Goal: Task Accomplishment & Management: Complete application form

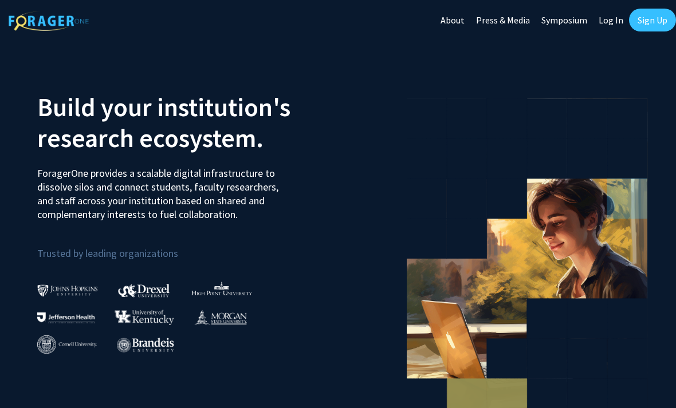
click at [611, 23] on link "Log In" at bounding box center [611, 20] width 36 height 40
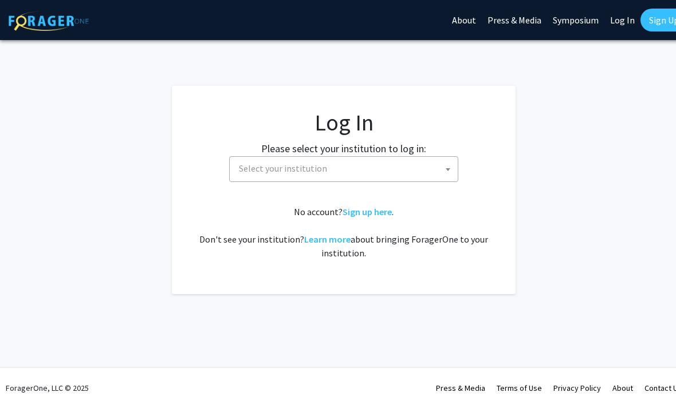
click at [425, 175] on span "Select your institution" at bounding box center [345, 168] width 223 height 23
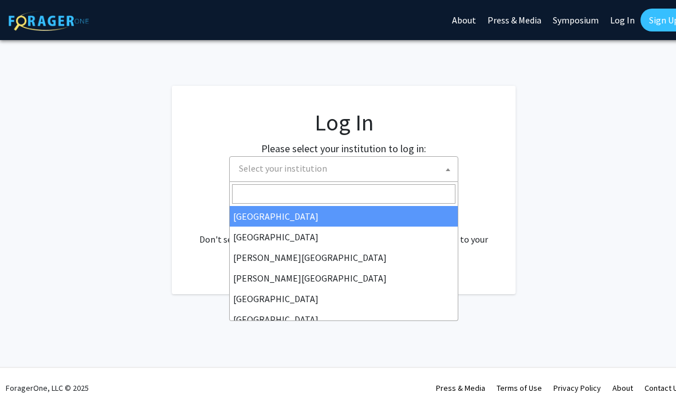
select select "34"
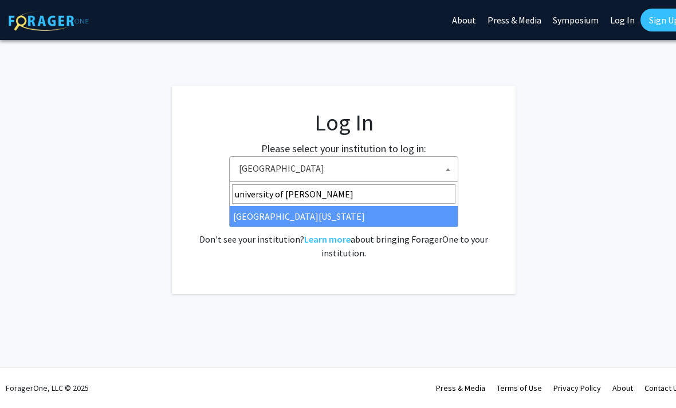
type input "[GEOGRAPHIC_DATA]"
select select "13"
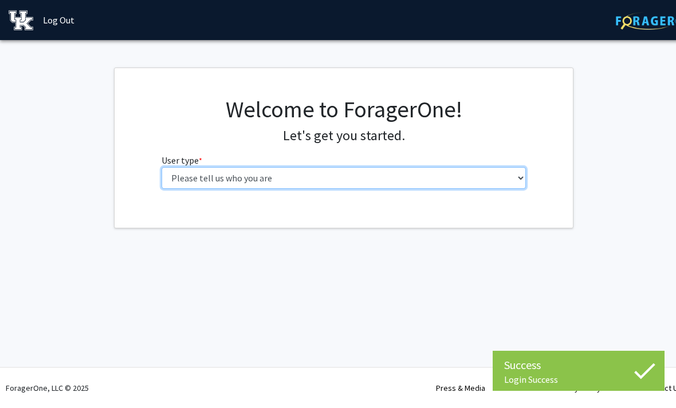
click at [509, 182] on select "Please tell us who you are Undergraduate Student Master's Student Doctoral Cand…" at bounding box center [343, 178] width 365 height 22
select select "1: undergrad"
